Goal: Communication & Community: Share content

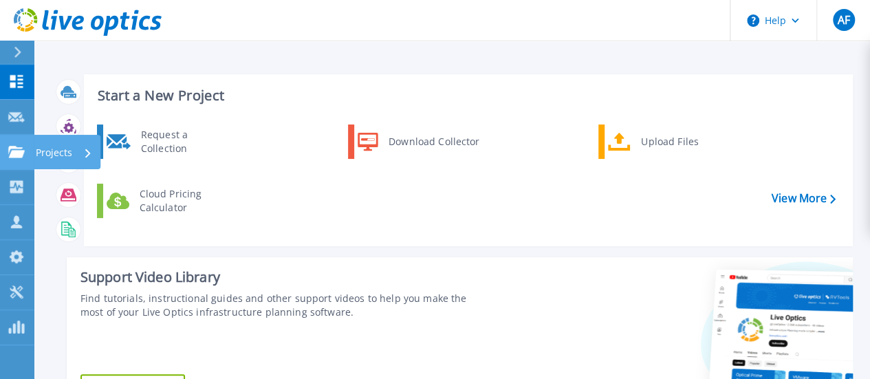
click at [58, 150] on p "Projects" at bounding box center [54, 153] width 36 height 36
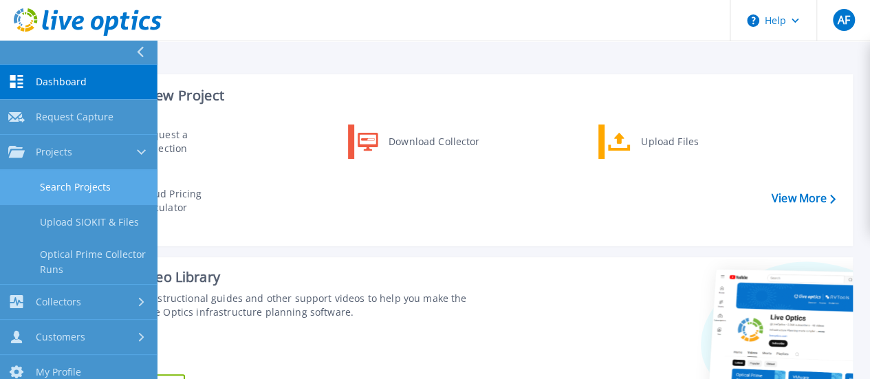
click at [69, 182] on link "Search Projects" at bounding box center [78, 187] width 157 height 35
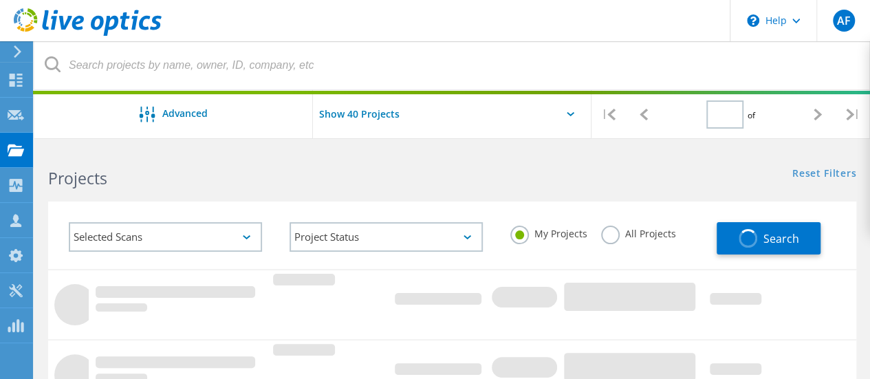
type input "1"
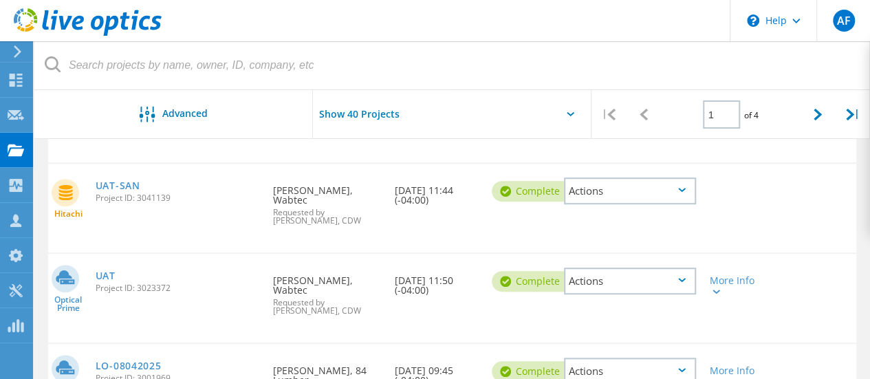
scroll to position [344, 0]
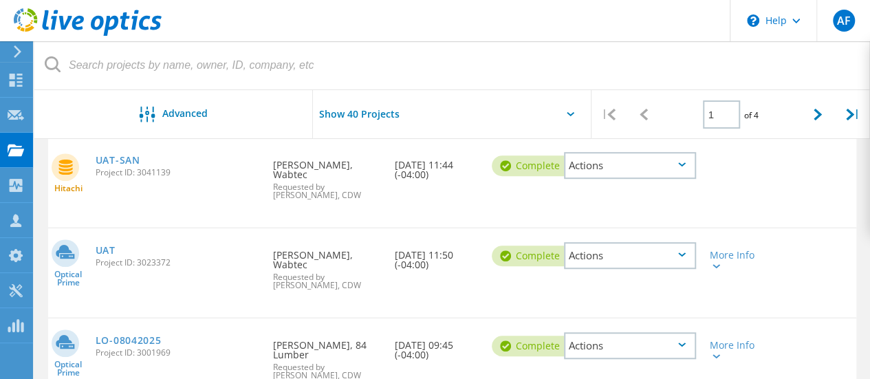
click at [608, 248] on div "Actions" at bounding box center [630, 255] width 132 height 27
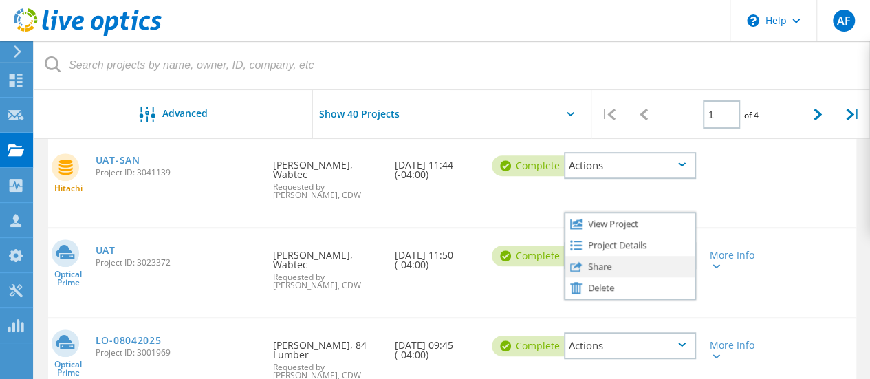
click at [604, 256] on div "Share" at bounding box center [630, 266] width 129 height 21
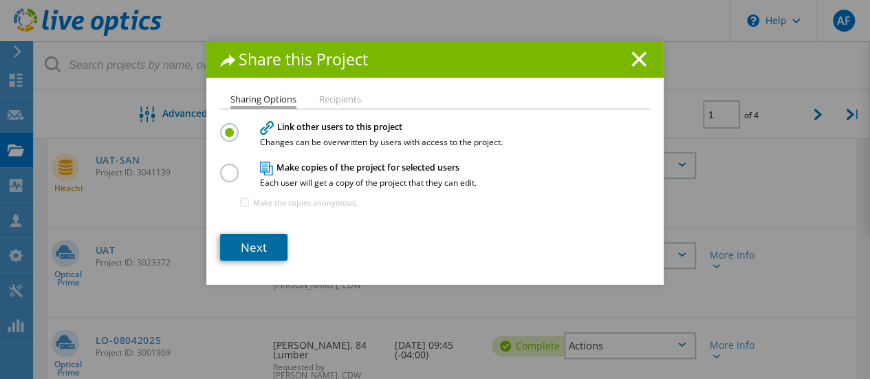
click at [250, 244] on link "Next" at bounding box center [253, 247] width 67 height 27
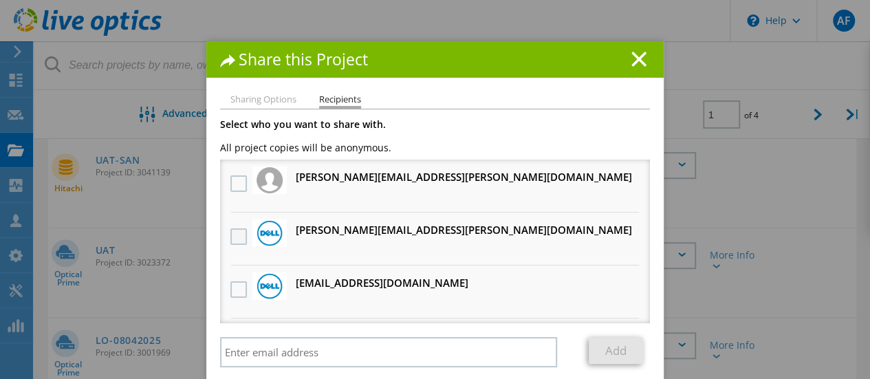
click at [232, 237] on label at bounding box center [240, 236] width 20 height 17
click at [0, 0] on input "checkbox" at bounding box center [0, 0] width 0 height 0
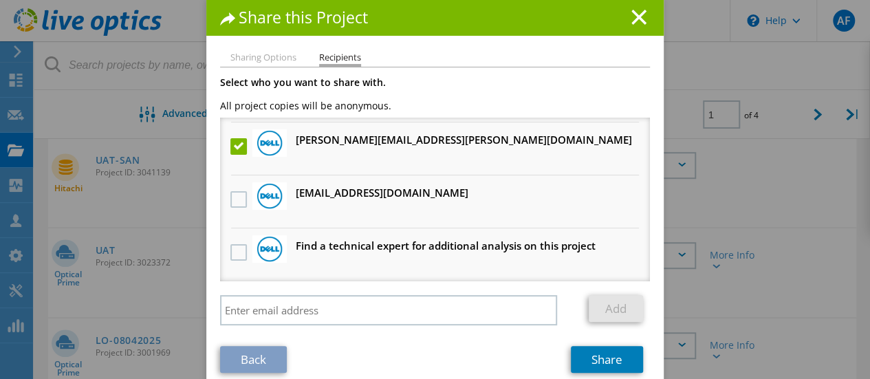
scroll to position [60, 0]
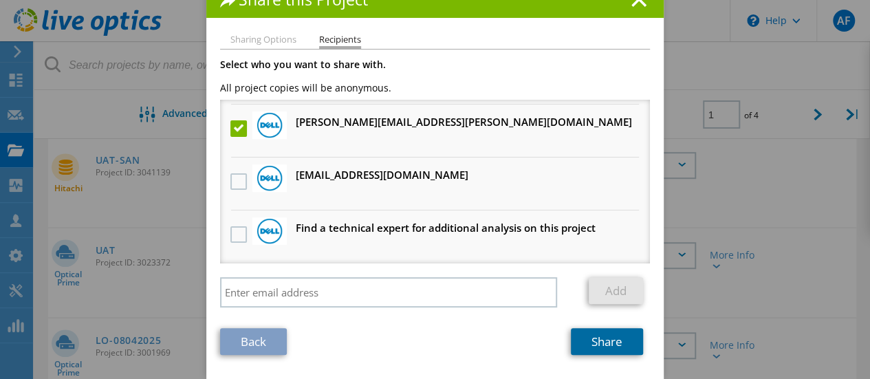
click at [599, 343] on link "Share" at bounding box center [607, 341] width 72 height 27
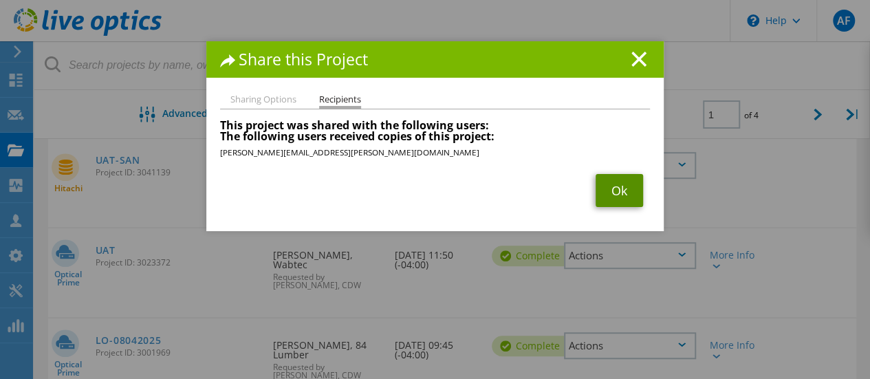
click at [608, 189] on link "Ok" at bounding box center [619, 190] width 47 height 33
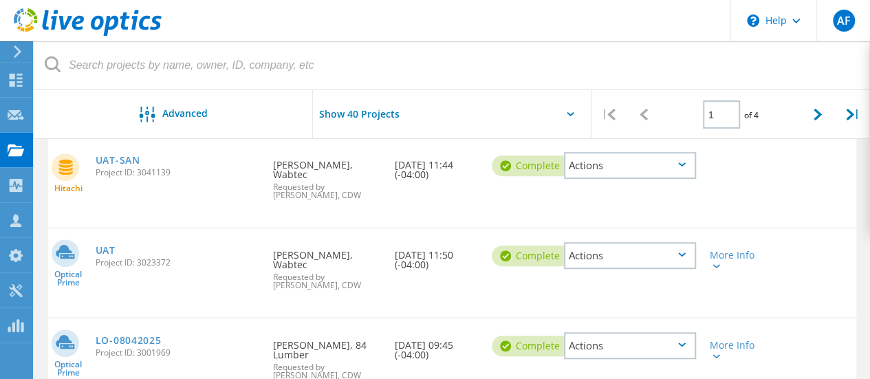
scroll to position [275, 0]
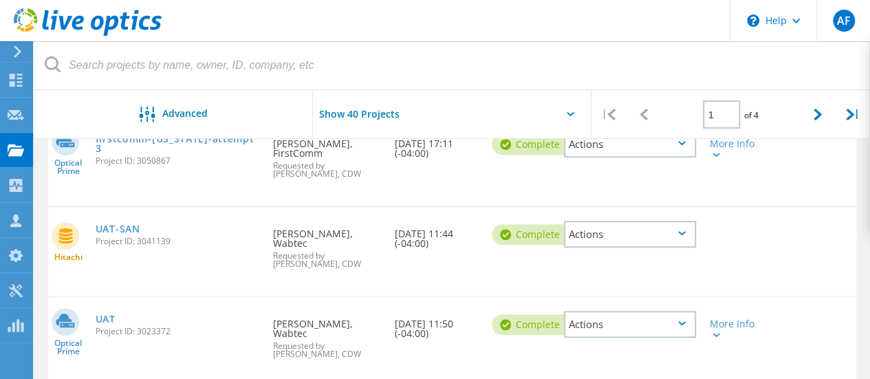
click at [615, 237] on div "Actions" at bounding box center [630, 234] width 132 height 27
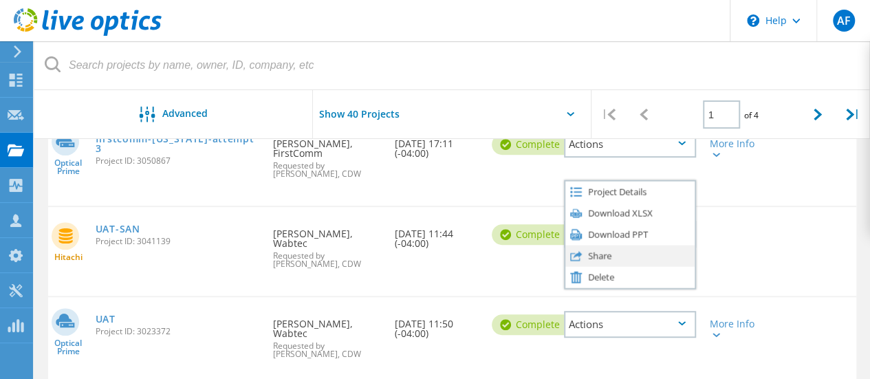
click at [599, 254] on div "Share" at bounding box center [630, 255] width 129 height 21
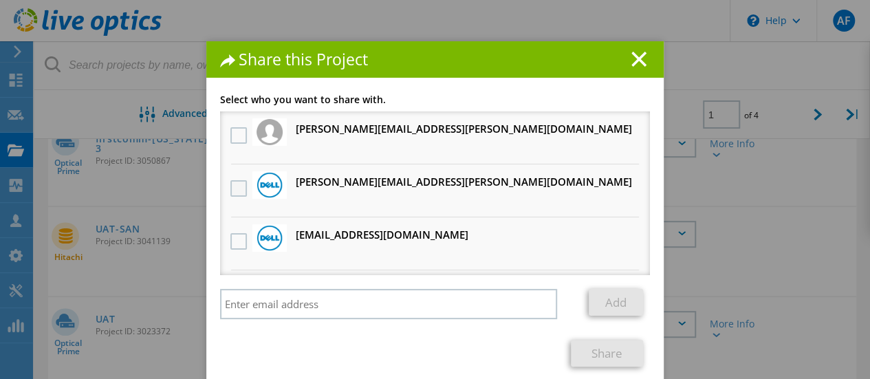
click at [231, 189] on label at bounding box center [240, 188] width 20 height 17
click at [0, 0] on input "checkbox" at bounding box center [0, 0] width 0 height 0
click at [605, 354] on link "Share" at bounding box center [607, 353] width 72 height 27
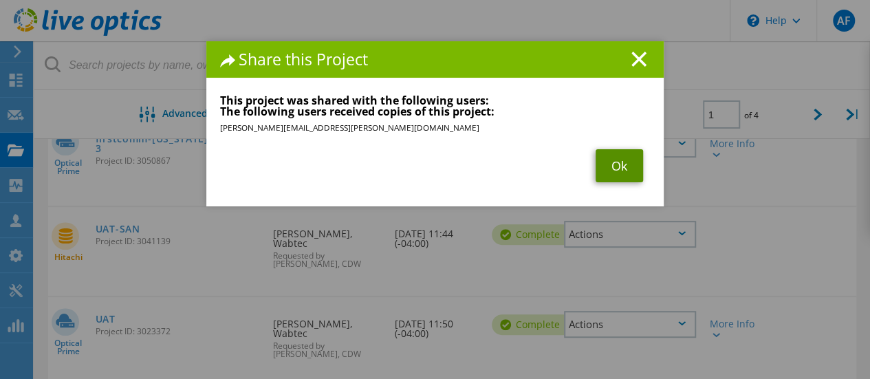
click at [610, 164] on link "Ok" at bounding box center [619, 165] width 47 height 33
